Goal: Task Accomplishment & Management: Complete application form

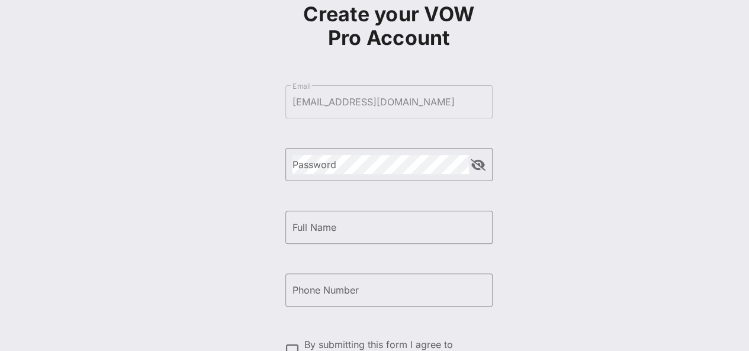
scroll to position [45, 0]
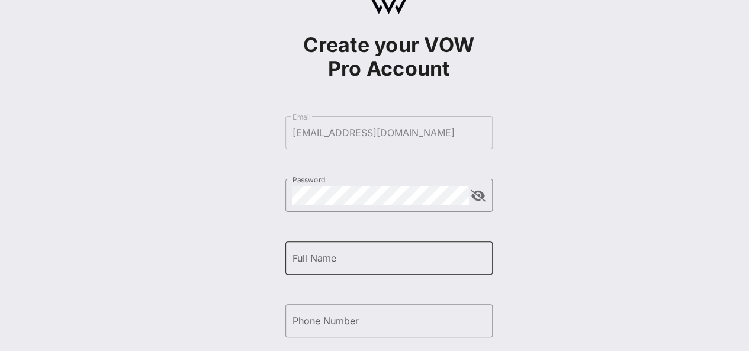
click at [378, 255] on input "Full Name" at bounding box center [388, 258] width 193 height 19
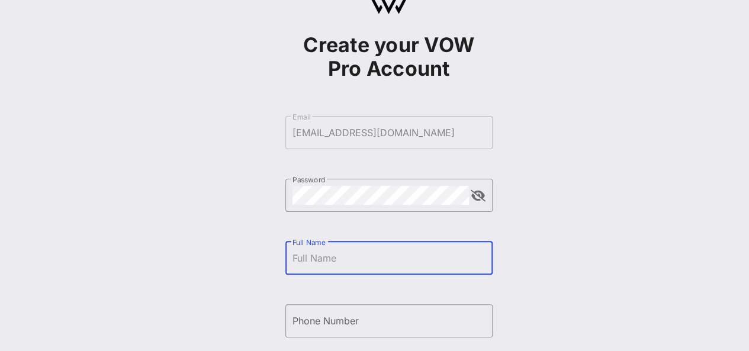
type input "[PERSON_NAME]"
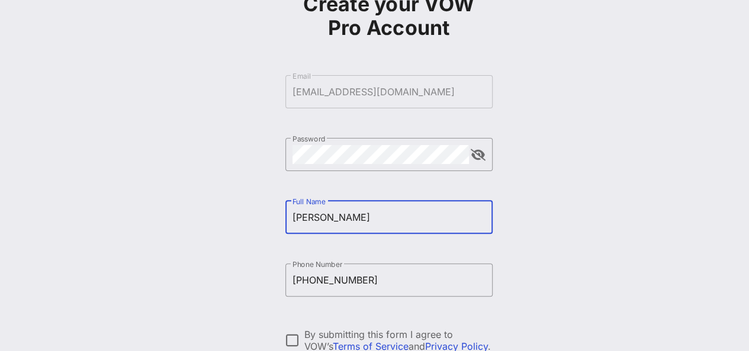
scroll to position [104, 0]
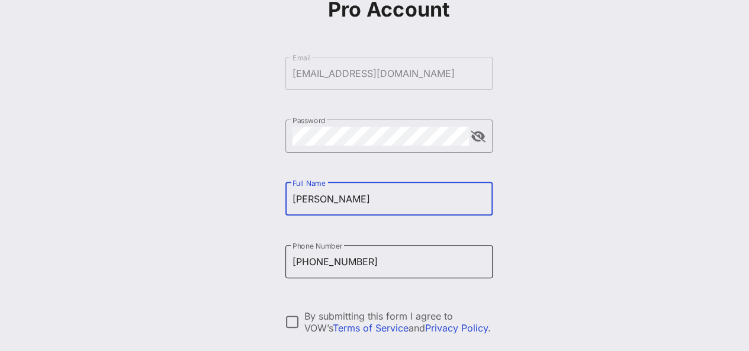
click at [413, 259] on input "[PHONE_NUMBER]" at bounding box center [388, 261] width 193 height 19
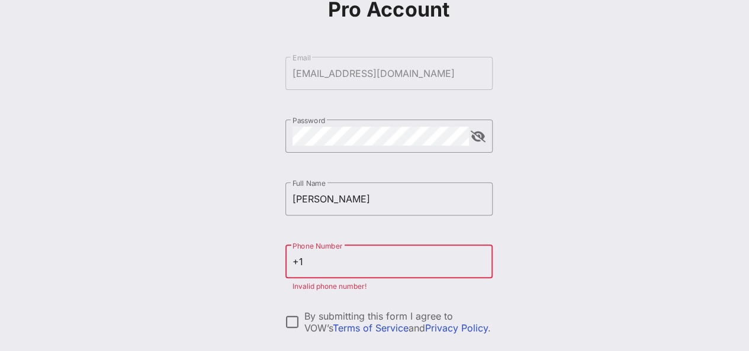
type input "+"
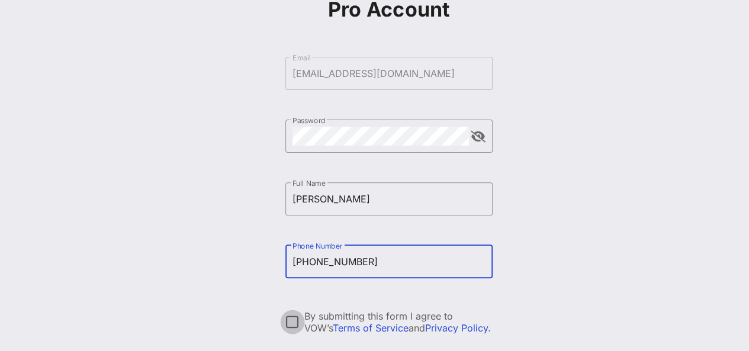
type input "[PHONE_NUMBER]"
click at [291, 315] on div at bounding box center [292, 322] width 20 height 20
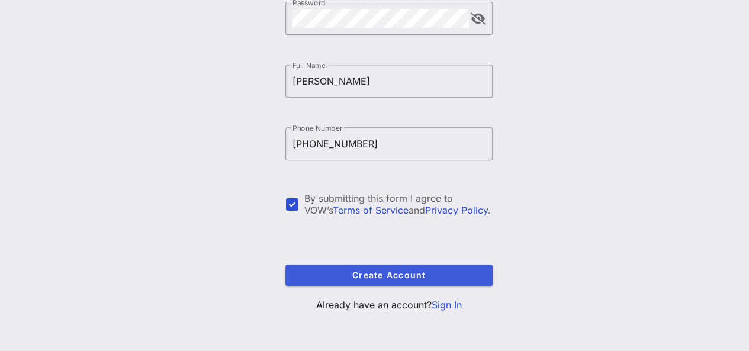
scroll to position [223, 0]
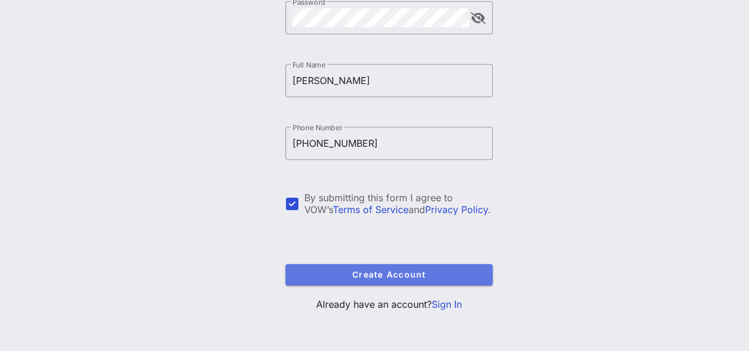
click at [419, 272] on span "Create Account" at bounding box center [389, 274] width 188 height 10
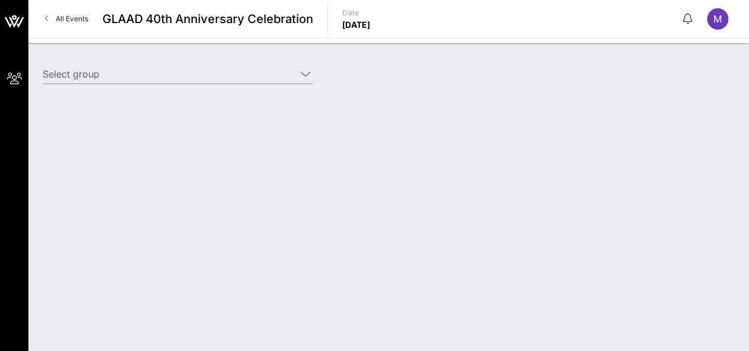
type input "NBA (NBA) [[PERSON_NAME], [EMAIL_ADDRESS][DOMAIN_NAME]]"
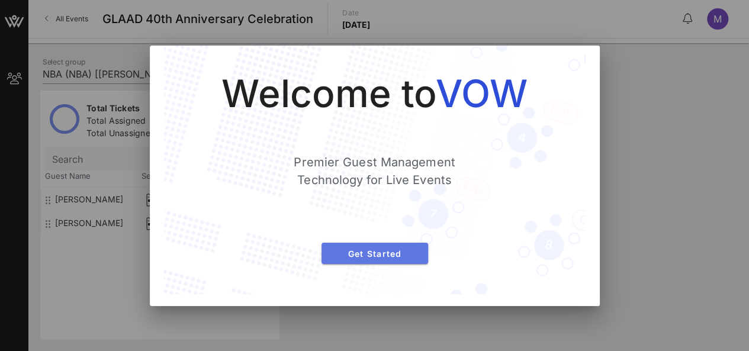
click at [404, 261] on button "Get Started" at bounding box center [374, 253] width 107 height 21
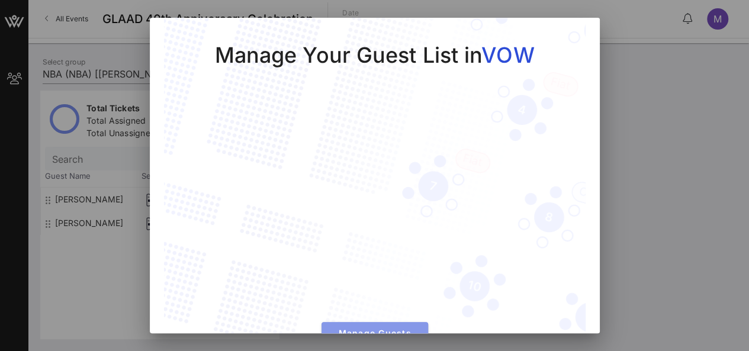
click at [377, 328] on span "Manage Guests" at bounding box center [375, 333] width 88 height 10
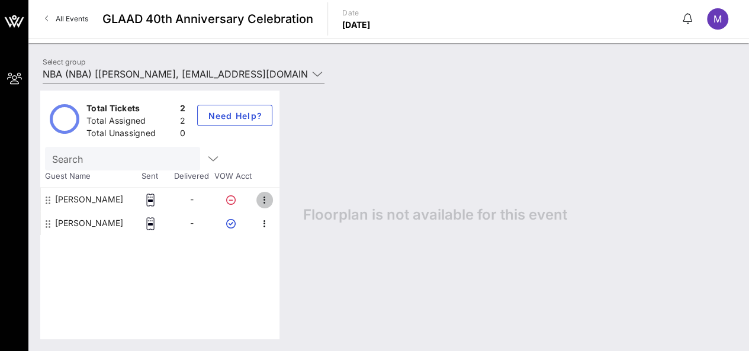
click at [263, 201] on icon "button" at bounding box center [264, 200] width 14 height 14
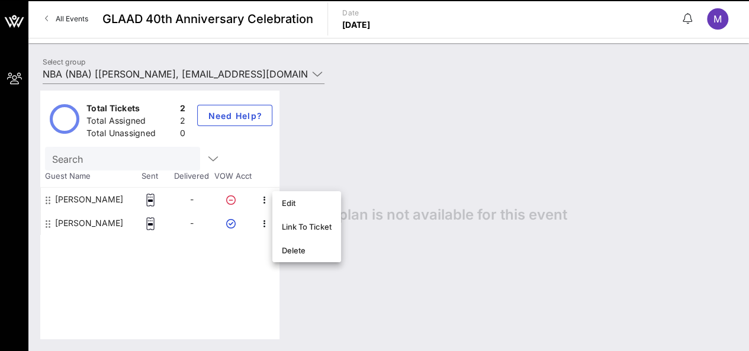
click at [137, 306] on div "Total Tickets 2 Total Assigned 2 Total Unassigned 0 Need Help? Search Guest Nam…" at bounding box center [159, 215] width 239 height 249
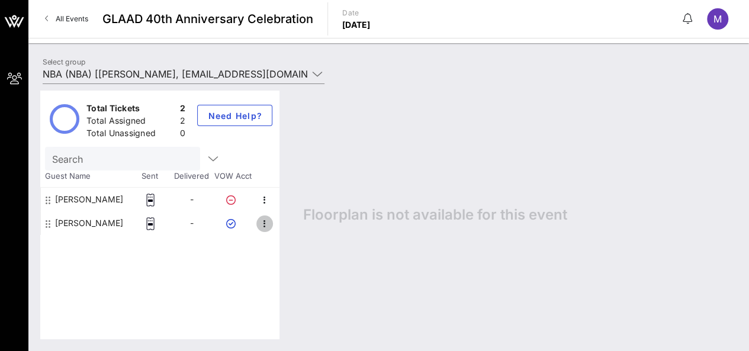
click at [262, 227] on icon "button" at bounding box center [264, 224] width 14 height 14
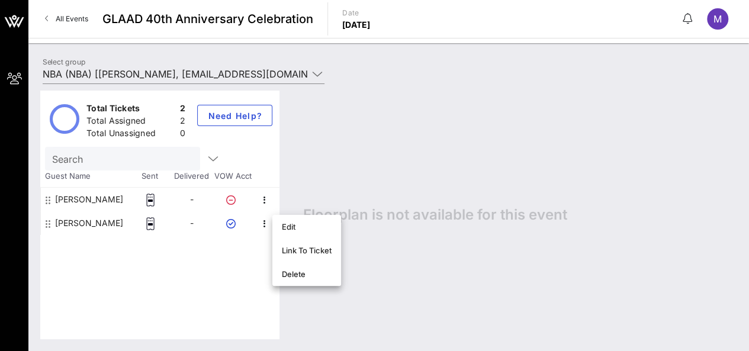
click at [240, 253] on div "Total Tickets 2 Total Assigned 2 Total Unassigned 0 Need Help? Search Guest Nam…" at bounding box center [159, 215] width 239 height 249
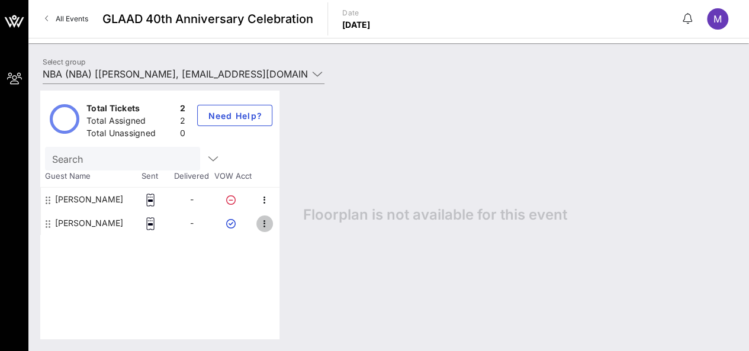
click at [264, 224] on icon "button" at bounding box center [264, 224] width 14 height 14
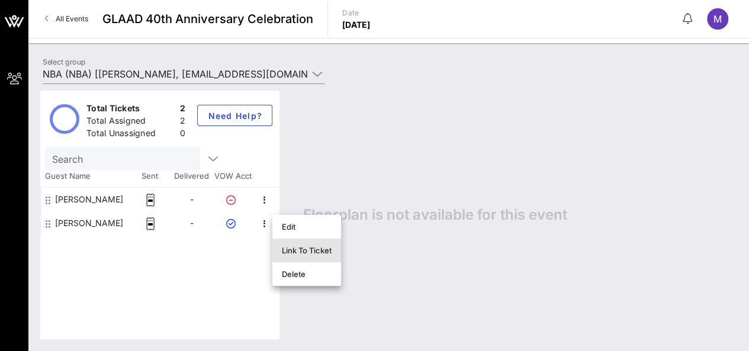
click at [295, 246] on div "Link To Ticket" at bounding box center [307, 250] width 50 height 9
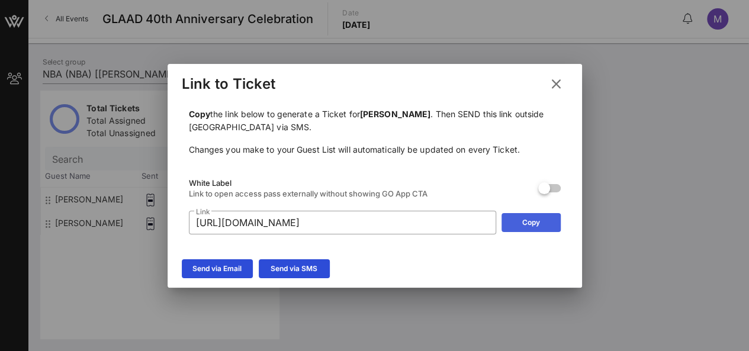
click at [527, 218] on button "Copy" at bounding box center [530, 222] width 59 height 19
click at [557, 88] on icon at bounding box center [555, 84] width 17 height 16
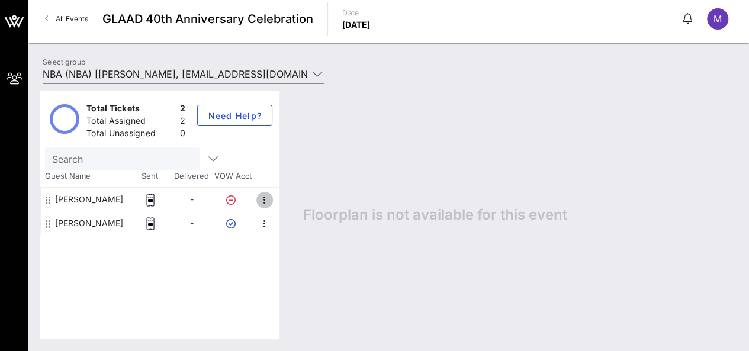
click at [265, 198] on icon "button" at bounding box center [264, 200] width 14 height 14
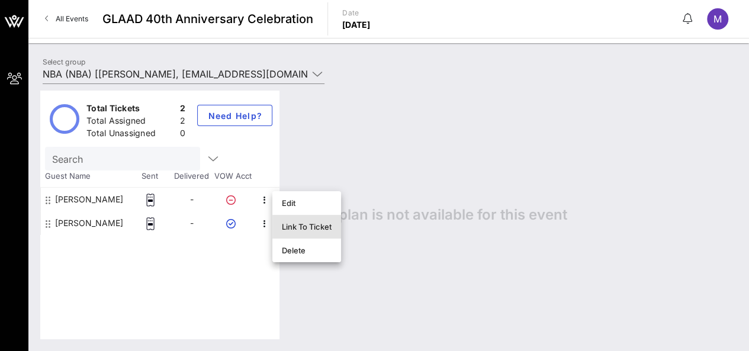
click at [282, 225] on div "Link To Ticket" at bounding box center [307, 226] width 50 height 9
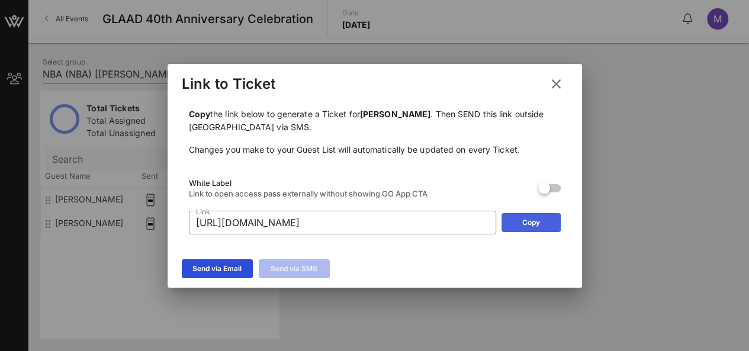
click at [552, 218] on button "Copy" at bounding box center [530, 222] width 59 height 19
click at [552, 83] on icon at bounding box center [555, 83] width 18 height 17
